Goal: Information Seeking & Learning: Learn about a topic

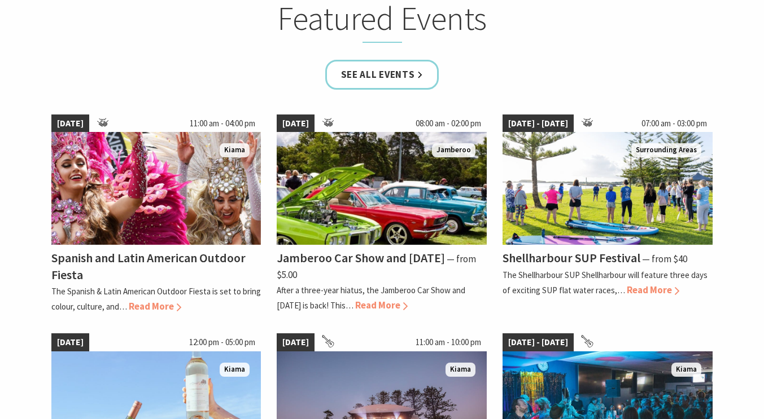
scroll to position [723, 0]
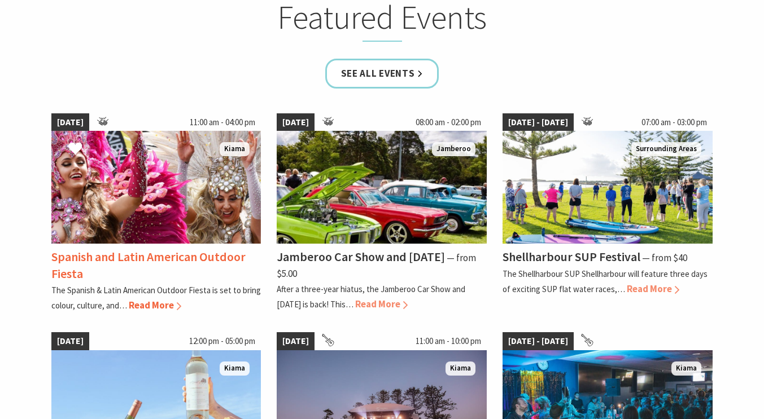
click at [160, 309] on span "Read More" at bounding box center [155, 305] width 52 height 12
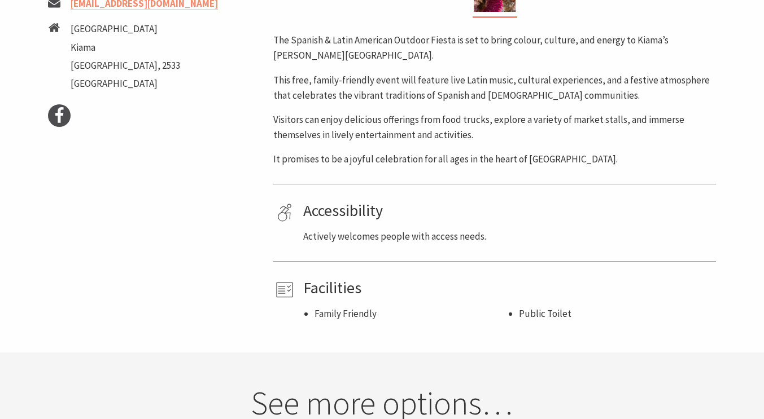
scroll to position [542, 0]
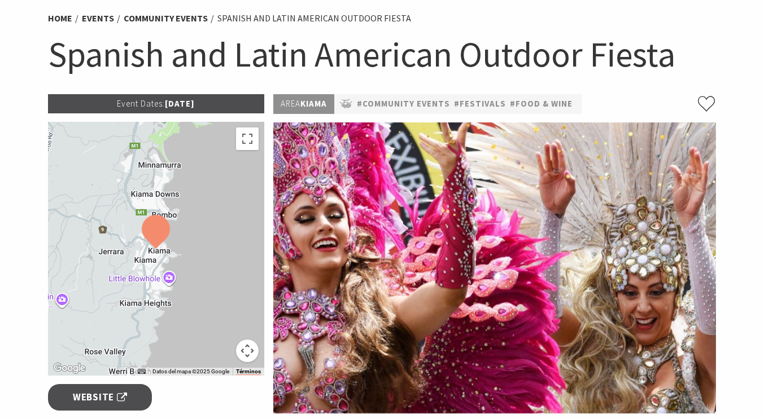
scroll to position [86, 0]
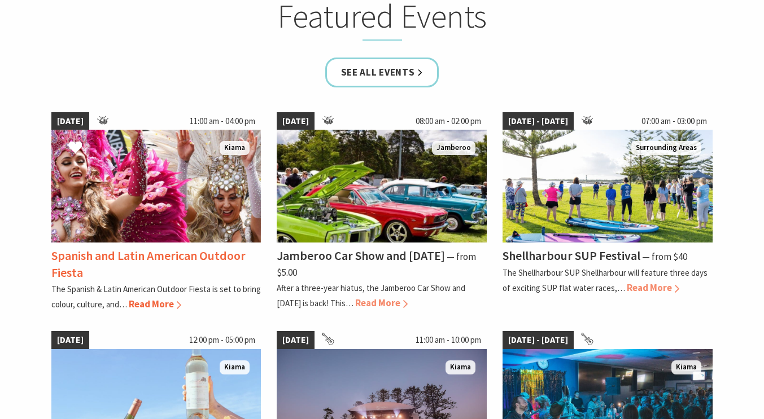
scroll to position [724, 0]
click at [142, 243] on div "Spanish and Latin American Outdoor Fiesta The Spanish & Latin American Outdoor …" at bounding box center [156, 277] width 210 height 69
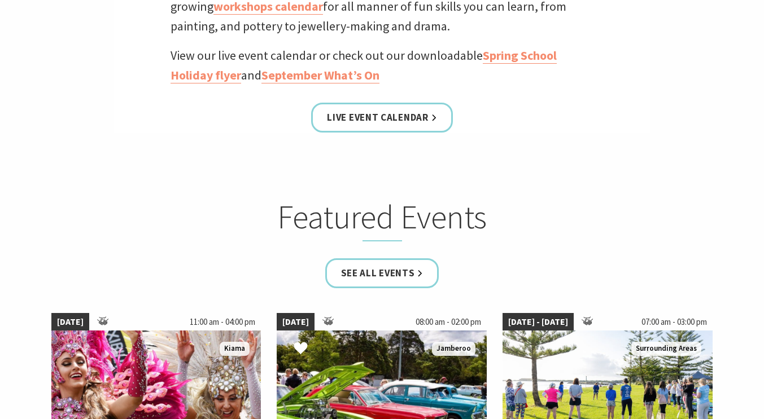
scroll to position [521, 0]
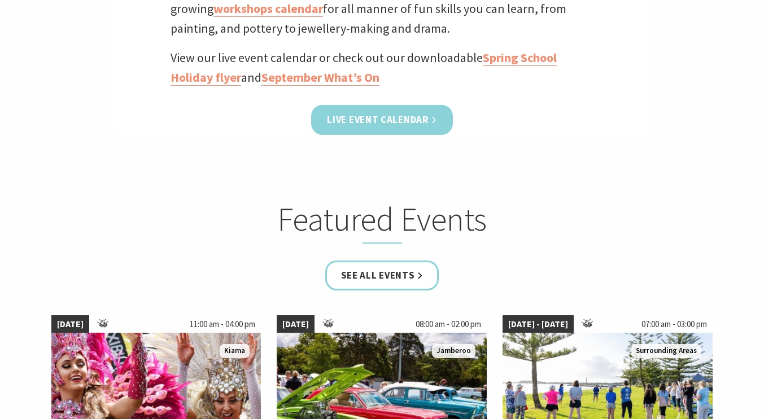
click at [374, 119] on link "Live Event Calendar" at bounding box center [381, 120] width 141 height 30
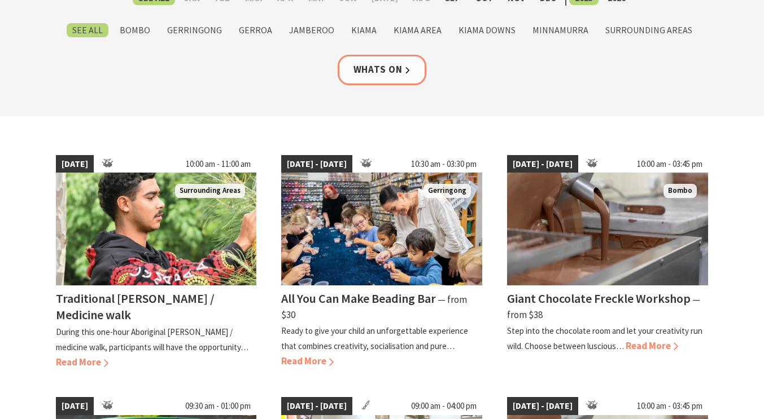
scroll to position [196, 0]
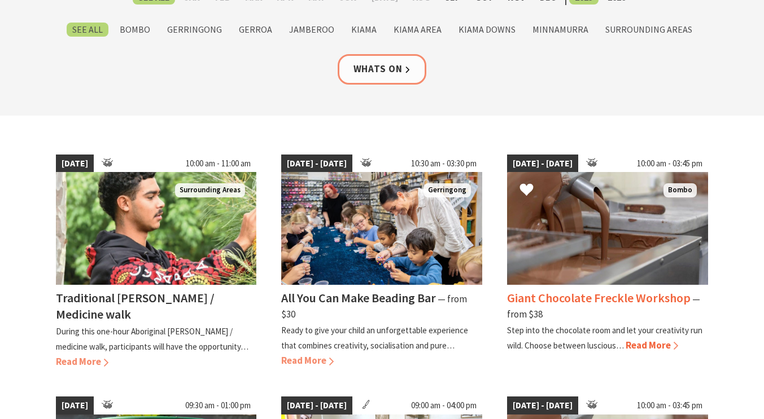
click at [597, 238] on img at bounding box center [607, 228] width 201 height 113
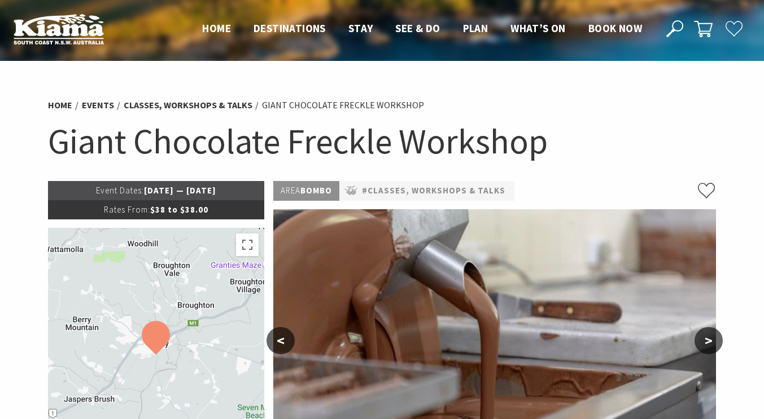
drag, startPoint x: 595, startPoint y: 275, endPoint x: 728, endPoint y: 328, distance: 142.6
click at [511, 270] on img at bounding box center [494, 354] width 442 height 291
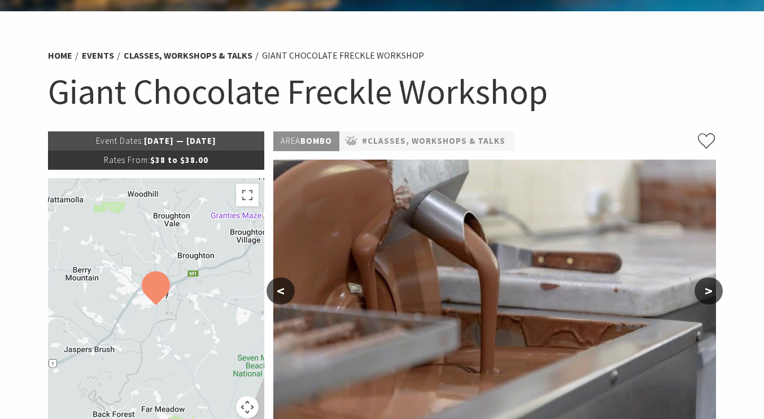
scroll to position [43, 0]
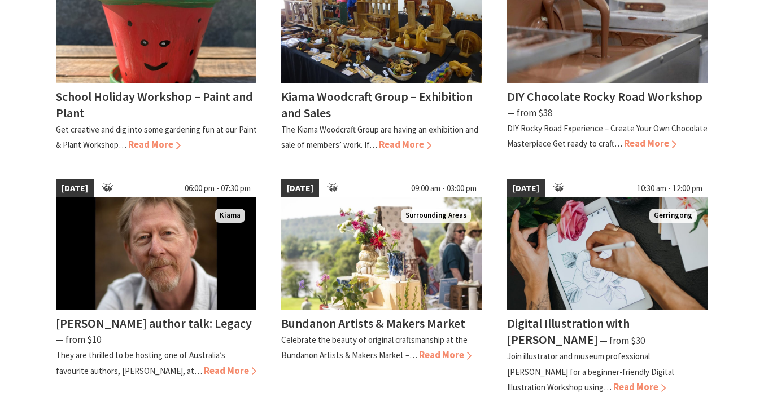
scroll to position [641, 0]
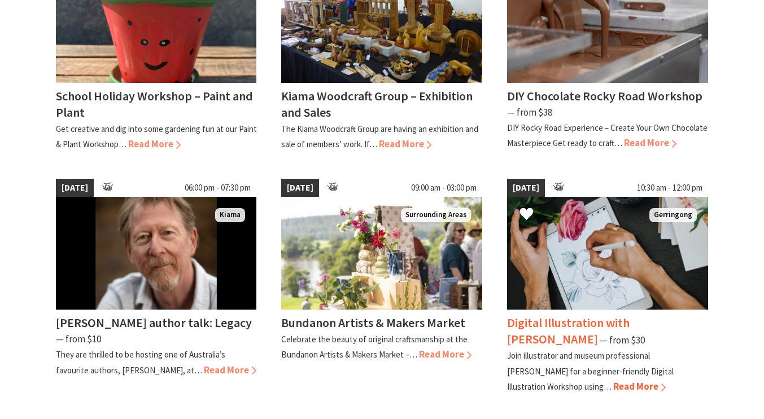
click at [616, 317] on h4 "Digital Illustration with [PERSON_NAME]" at bounding box center [568, 331] width 122 height 32
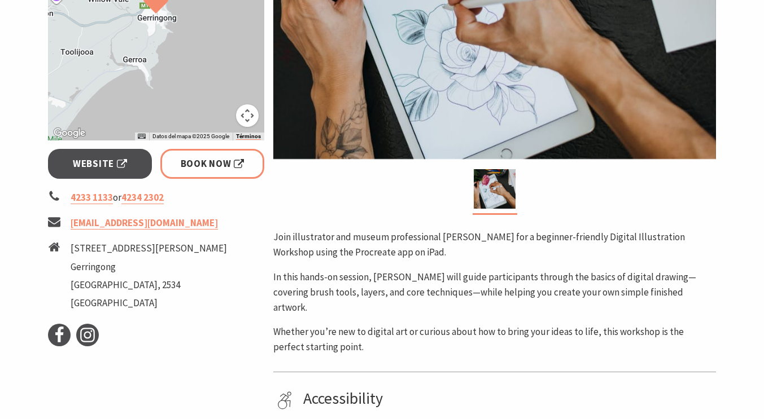
scroll to position [341, 0]
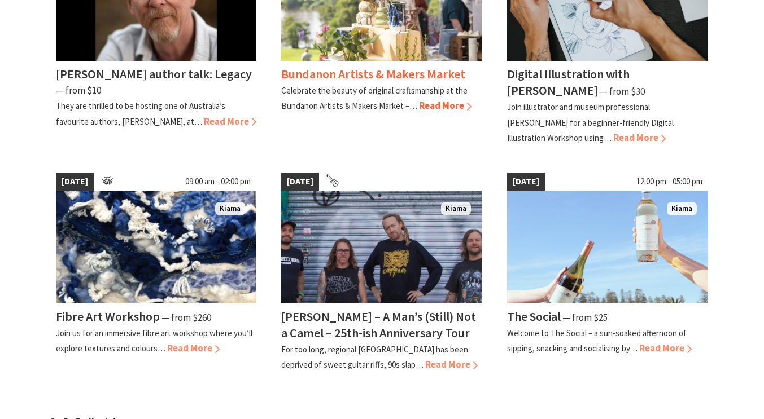
scroll to position [891, 0]
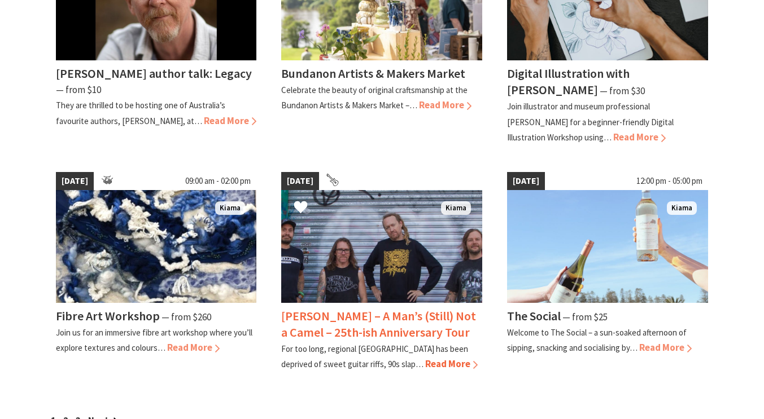
click at [401, 321] on h4 "Frenzal Rhomb – A Man’s (Still) Not a Camel – 25th-ish Anniversary Tour" at bounding box center [378, 324] width 195 height 32
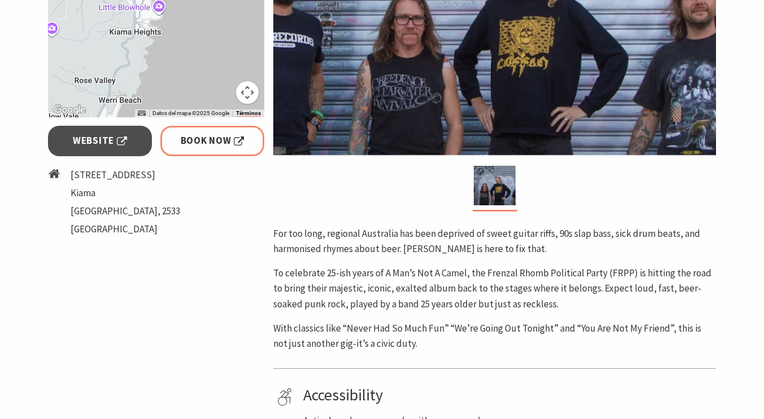
scroll to position [390, 0]
click at [150, 282] on div "Event Dates: 04 Oct 2025 Para navegar por el mapa con gestos táctiles, tócalo d…" at bounding box center [156, 132] width 226 height 593
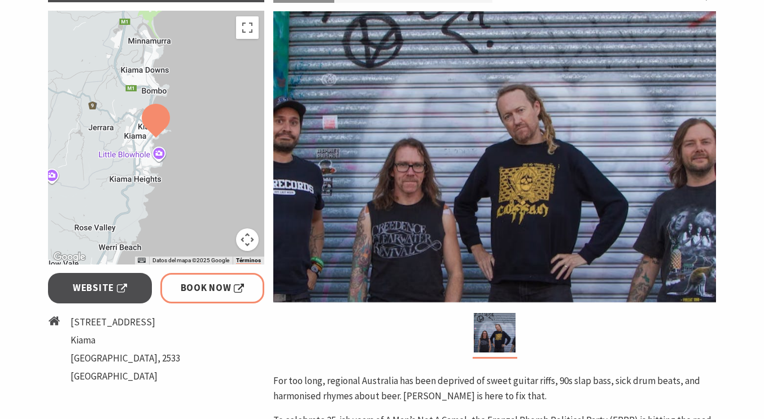
scroll to position [243, 0]
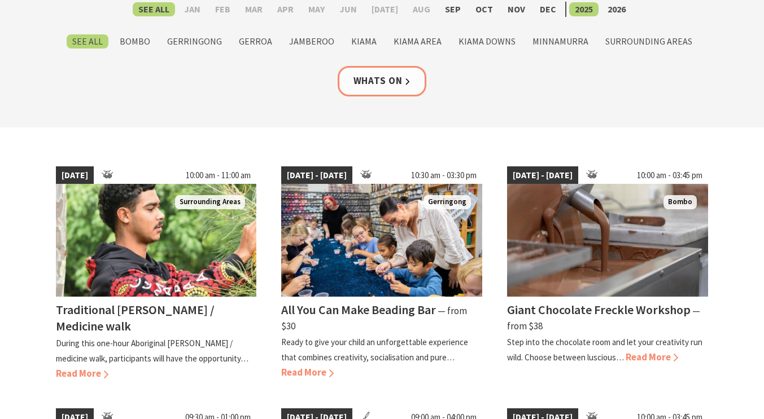
scroll to position [184, 0]
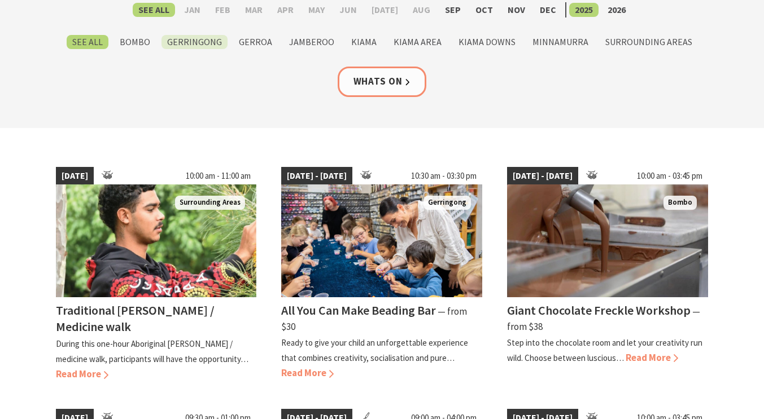
click at [196, 45] on label "Gerringong" at bounding box center [194, 42] width 66 height 14
click at [0, 0] on input "Gerringong" at bounding box center [0, 0] width 0 height 0
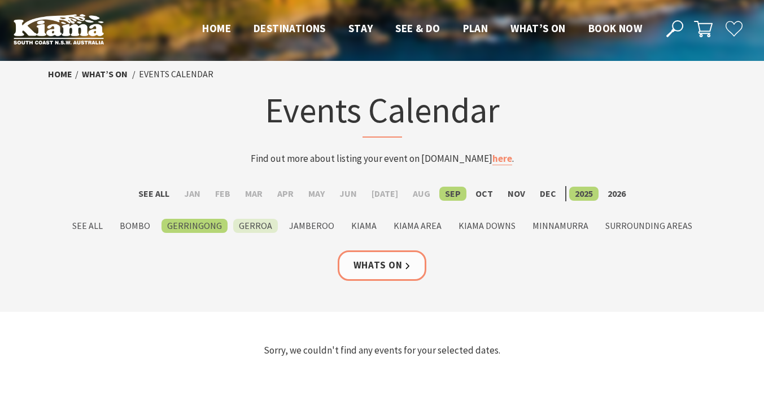
click at [249, 223] on label "Gerroa" at bounding box center [255, 226] width 45 height 14
click at [0, 0] on input "Gerroa" at bounding box center [0, 0] width 0 height 0
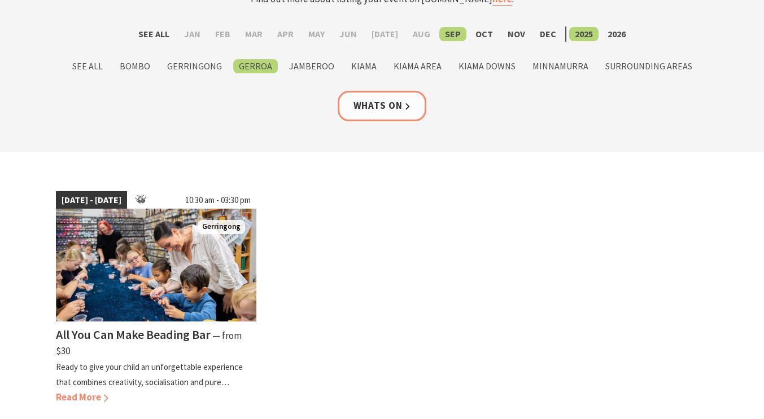
scroll to position [160, 0]
click at [91, 68] on label "See All" at bounding box center [88, 66] width 42 height 14
click at [0, 0] on input "See All" at bounding box center [0, 0] width 0 height 0
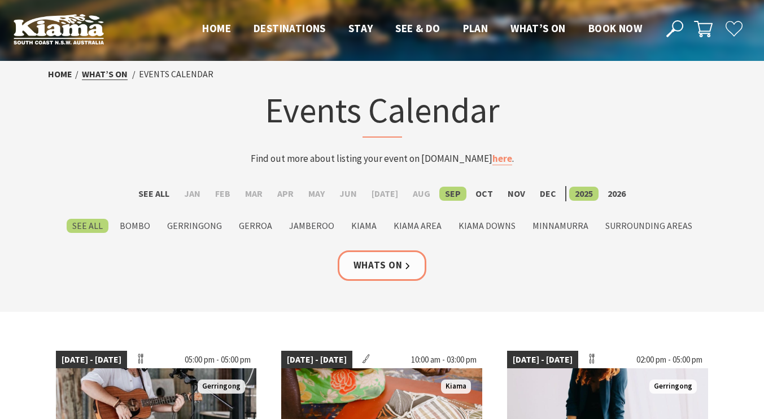
click at [101, 76] on link "What’s On" at bounding box center [105, 74] width 46 height 12
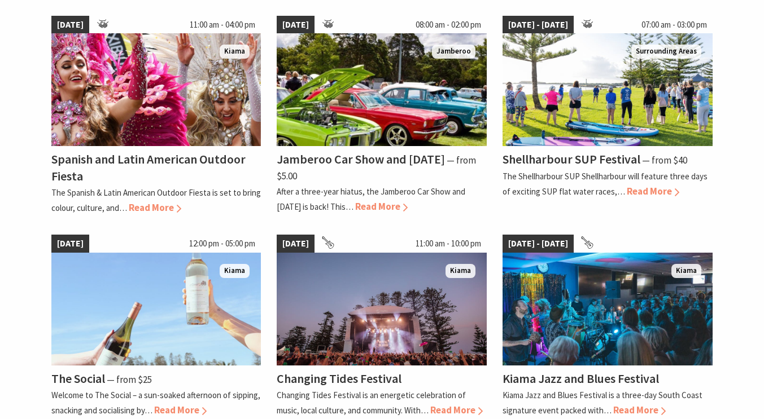
scroll to position [884, 0]
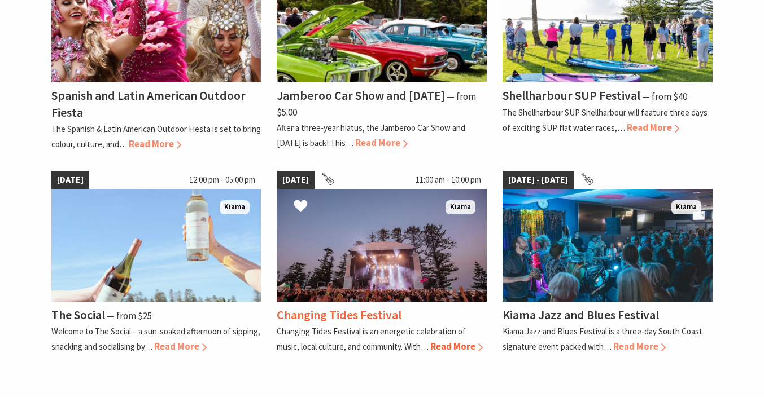
click at [349, 318] on h4 "Changing Tides Festival" at bounding box center [339, 315] width 125 height 16
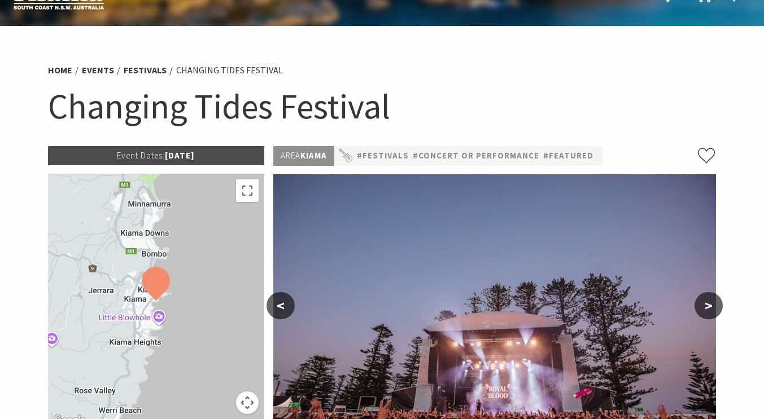
scroll to position [34, 0]
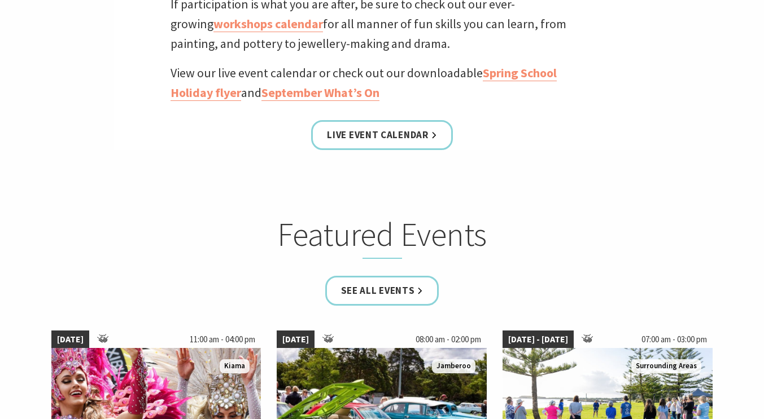
scroll to position [505, 0]
